Goal: Transaction & Acquisition: Purchase product/service

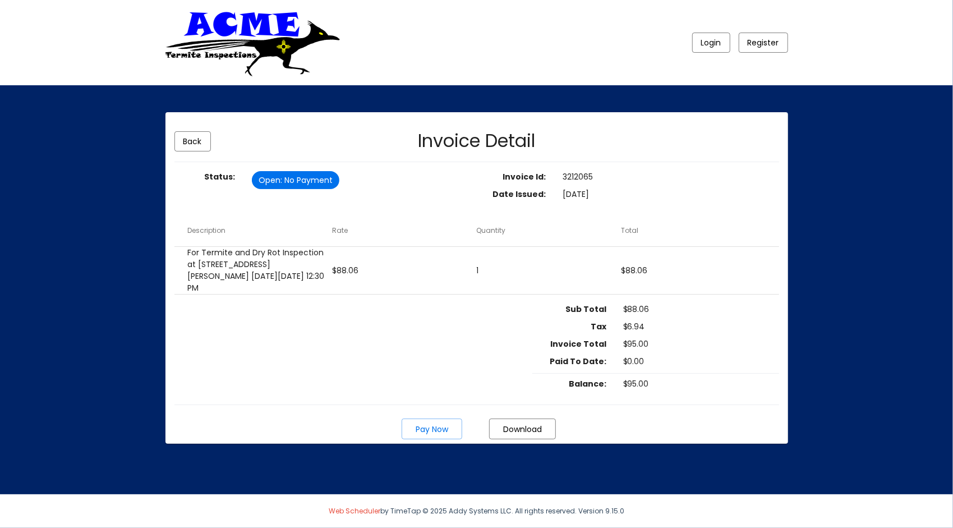
click at [440, 377] on mat-card "Back Invoice Detail Status: Open : No Payment Invoice Id: 3212065 Date Issued: …" at bounding box center [477, 278] width 623 height 332
click at [424, 429] on span "Pay Now" at bounding box center [432, 429] width 33 height 11
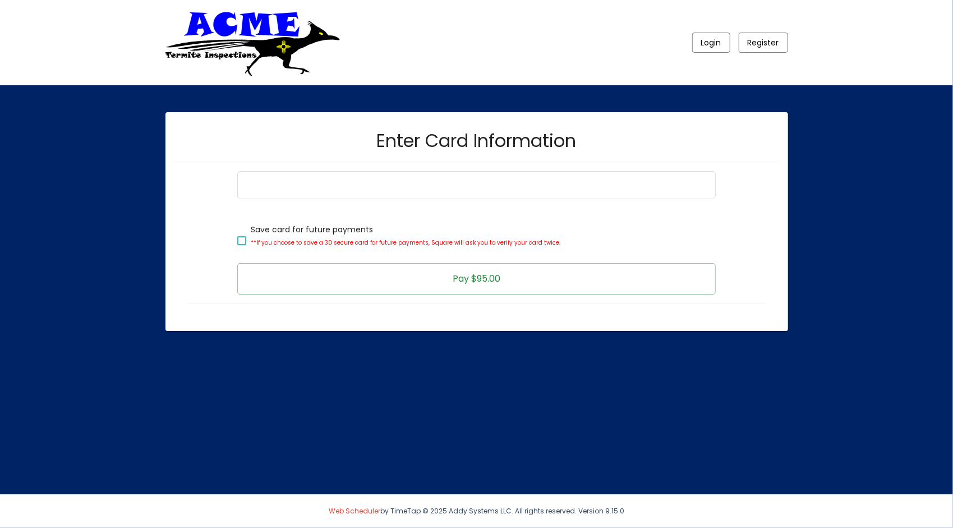
click at [176, 301] on div "Save card for future payments **If you choose to save a 3D secure card for futu…" at bounding box center [476, 242] width 605 height 160
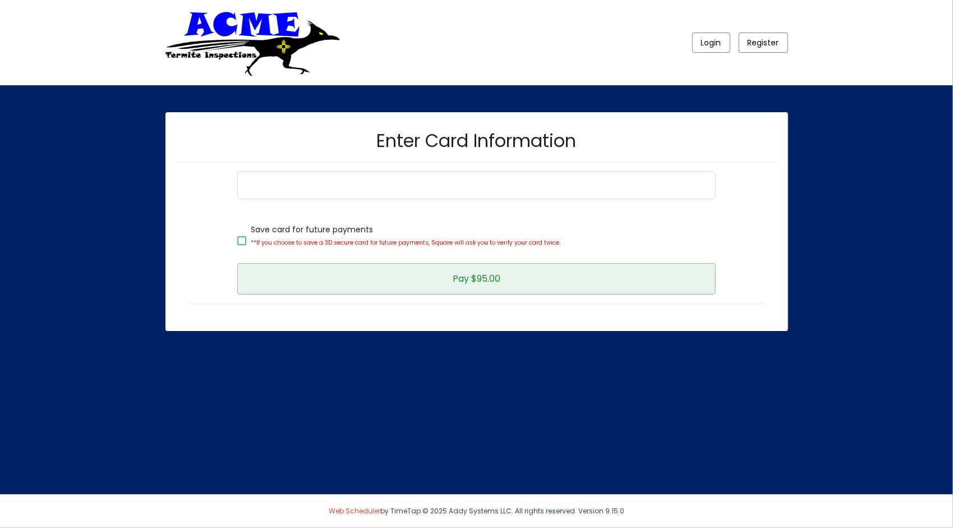
click at [463, 275] on span "Pay $95.00" at bounding box center [477, 278] width 48 height 13
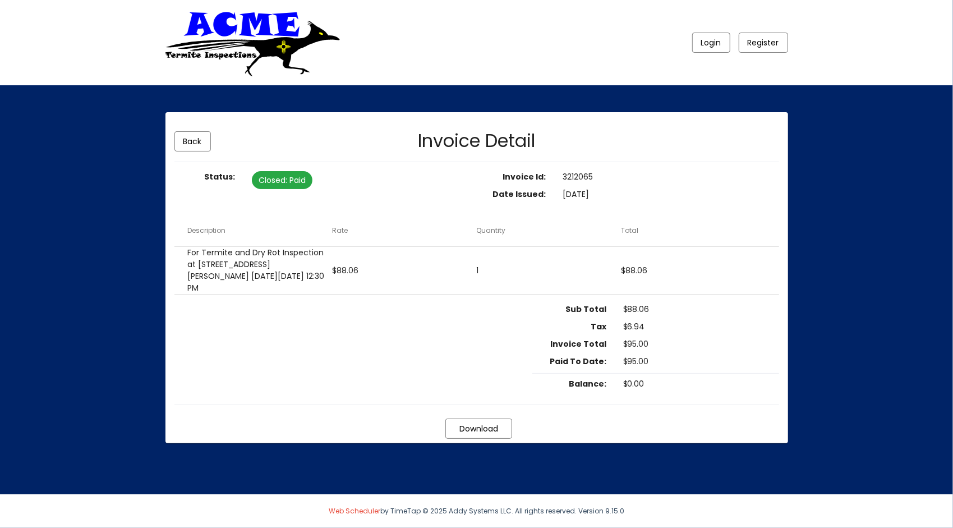
click at [480, 433] on button "Download" at bounding box center [478, 429] width 67 height 20
click at [198, 142] on span "Back" at bounding box center [192, 141] width 19 height 11
